Goal: Task Accomplishment & Management: Manage account settings

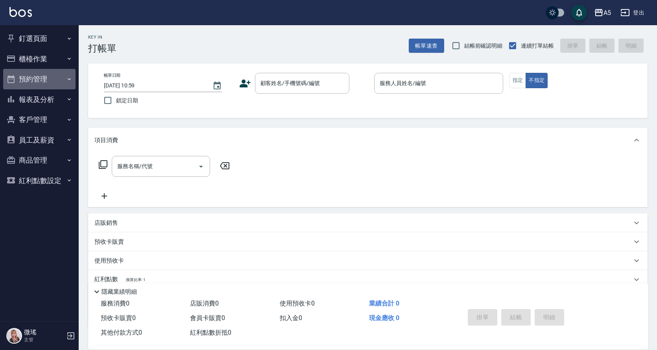
click at [56, 85] on button "預約管理" at bounding box center [39, 79] width 72 height 20
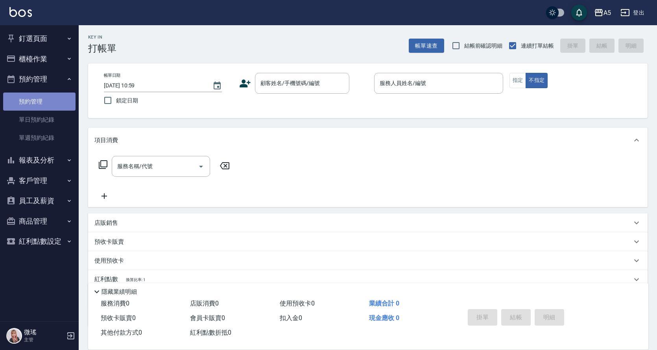
click at [59, 110] on link "預約管理" at bounding box center [39, 101] width 72 height 18
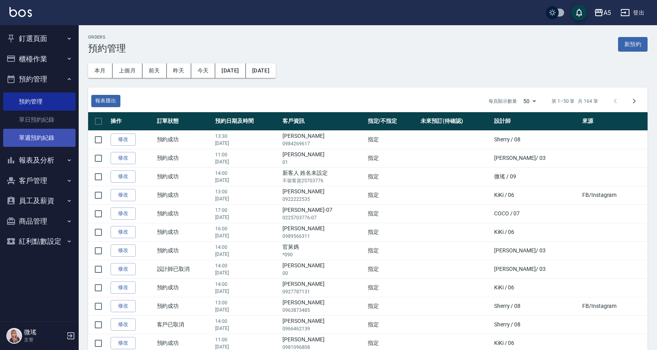
drag, startPoint x: 49, startPoint y: 148, endPoint x: 46, endPoint y: 138, distance: 10.1
click at [49, 147] on ul "預約管理 單日預約紀錄 單週預約紀錄" at bounding box center [39, 119] width 72 height 61
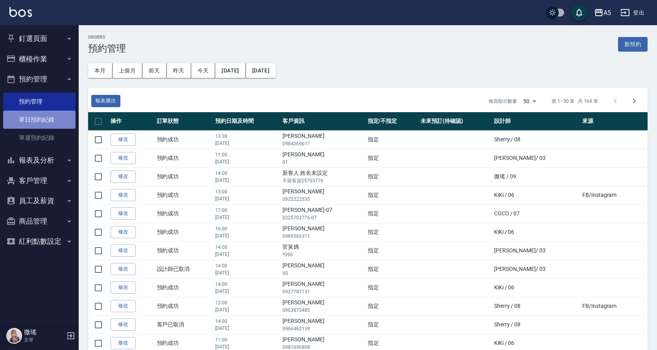
click at [45, 116] on link "單日預約紀錄" at bounding box center [39, 120] width 72 height 18
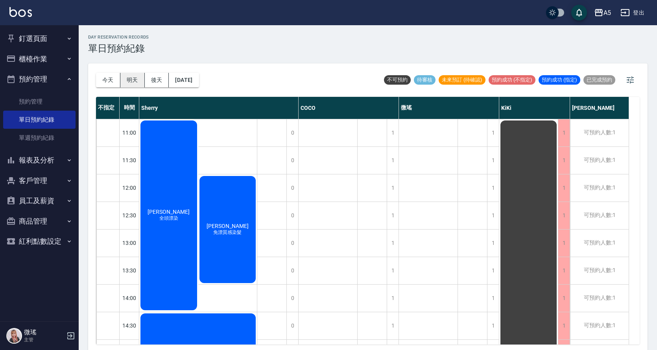
click at [131, 83] on button "明天" at bounding box center [132, 80] width 24 height 15
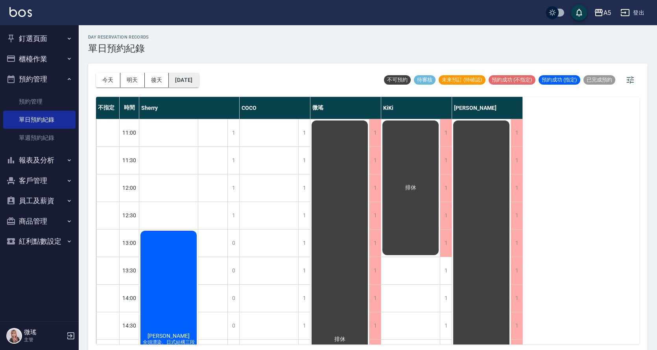
click at [179, 80] on button "[DATE]" at bounding box center [184, 80] width 30 height 15
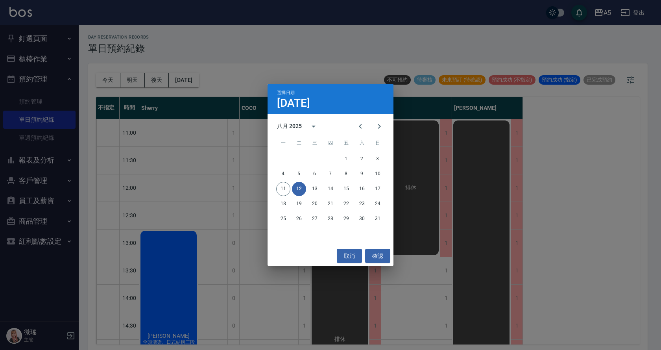
click at [140, 77] on div "選擇日期 [DATE] 八月 2025 一 二 三 四 五 六 日 1 2 3 4 5 6 7 8 9 10 11 12 13 14 15 16 17 18 …" at bounding box center [330, 175] width 661 height 350
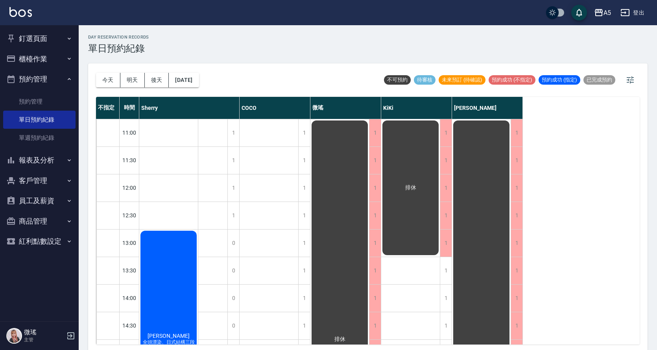
click at [112, 76] on button "今天" at bounding box center [108, 80] width 24 height 15
